Goal: Download file/media

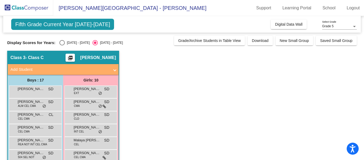
click at [74, 58] on mat-icon "picture_as_pdf" at bounding box center [70, 58] width 6 height 7
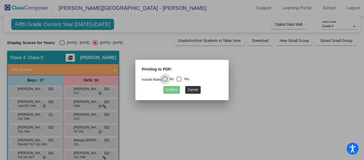
click at [182, 80] on div "Select an option" at bounding box center [179, 78] width 5 height 5
click at [179, 82] on input "Yes" at bounding box center [179, 82] width 0 height 0
radio input "true"
click at [176, 90] on button "Confirm" at bounding box center [172, 90] width 17 height 8
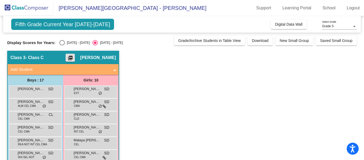
click at [59, 41] on div "Select an option" at bounding box center [61, 42] width 5 height 5
click at [62, 45] on input "2024 - 2025" at bounding box center [62, 45] width 0 height 0
radio input "true"
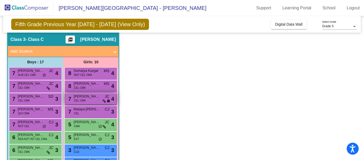
scroll to position [19, 0]
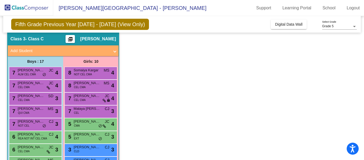
click at [74, 37] on mat-icon "picture_as_pdf" at bounding box center [70, 40] width 6 height 7
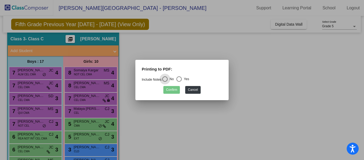
click at [182, 79] on div "Select an option" at bounding box center [179, 78] width 5 height 5
click at [179, 82] on input "Yes" at bounding box center [179, 82] width 0 height 0
radio input "true"
click at [176, 88] on button "Confirm" at bounding box center [172, 90] width 17 height 8
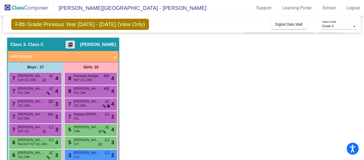
scroll to position [0, 0]
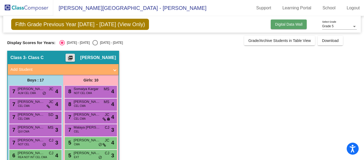
click at [287, 25] on span "Digital Data Wall" at bounding box center [288, 24] width 27 height 4
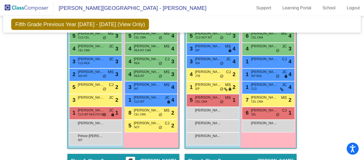
scroll to position [208, 0]
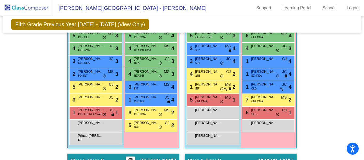
click at [129, 27] on span "Fifth Grade Previous Year 2024 - 2025 (View Only)" at bounding box center [80, 24] width 138 height 11
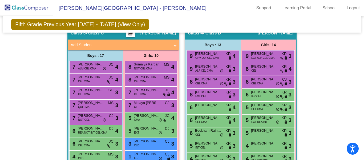
scroll to position [312, 0]
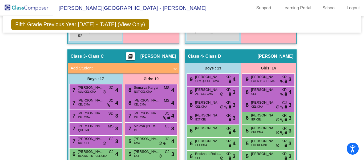
click at [134, 57] on mat-icon "picture_as_pdf" at bounding box center [130, 57] width 6 height 7
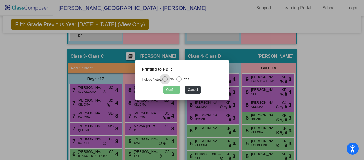
click at [182, 80] on div "Select an option" at bounding box center [179, 78] width 5 height 5
click at [179, 82] on input "Yes" at bounding box center [179, 82] width 0 height 0
radio input "true"
click at [175, 90] on button "Confirm" at bounding box center [172, 90] width 17 height 8
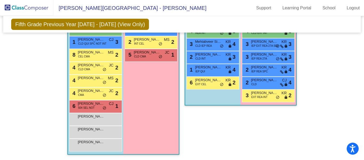
scroll to position [465, 0]
click at [90, 120] on div "Andre Valdez lock do_not_disturb_alt" at bounding box center [95, 118] width 51 height 11
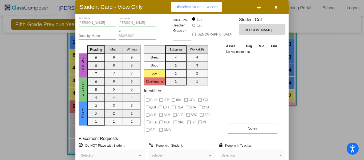
click at [276, 8] on icon "button" at bounding box center [276, 7] width 3 height 4
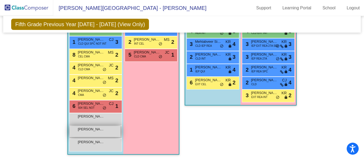
click at [88, 129] on span "Ezariah Olivas" at bounding box center [91, 128] width 27 height 5
